Goal: Participate in discussion: Engage in conversation with other users on a specific topic

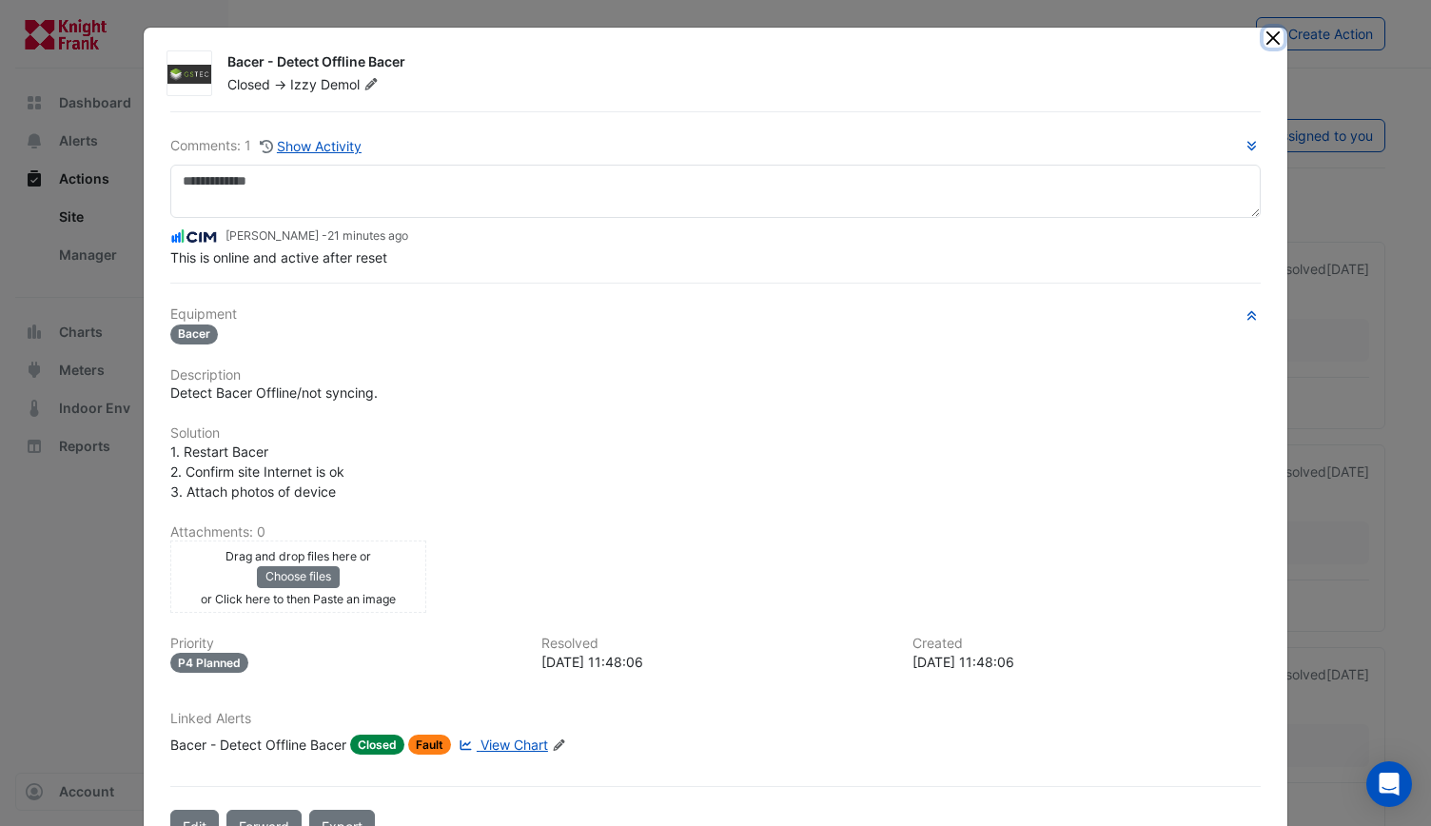
click at [1274, 38] on button "Close" at bounding box center [1273, 38] width 20 height 20
